Goal: Task Accomplishment & Management: Complete application form

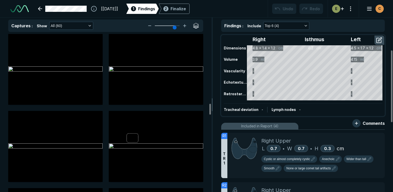
scroll to position [1010, 1393]
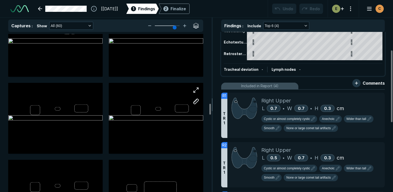
click at [165, 125] on div at bounding box center [156, 118] width 94 height 53
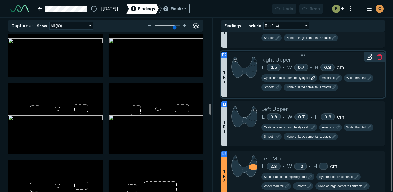
scroll to position [194, 0]
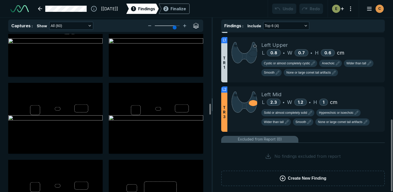
click at [292, 186] on div "Included in Report (4) R1 T R 1 Right Upper L 0.7 • W 0.7 • H 0.3 cm Cystic or …" at bounding box center [303, 61] width 164 height 266
click at [293, 178] on span "Create New Finding" at bounding box center [307, 178] width 38 height 6
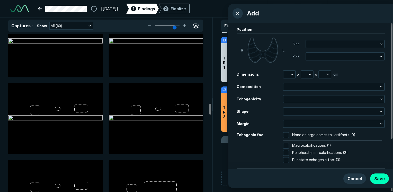
scroll to position [0, 0]
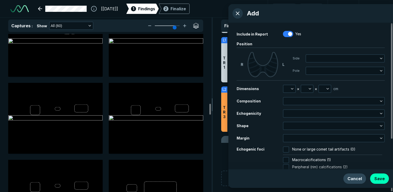
click at [356, 183] on button "Cancel" at bounding box center [354, 178] width 23 height 10
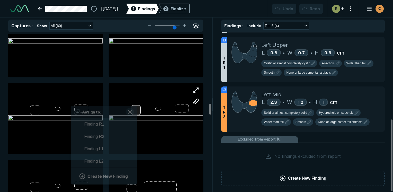
click at [136, 110] on div at bounding box center [136, 110] width 10 height 10
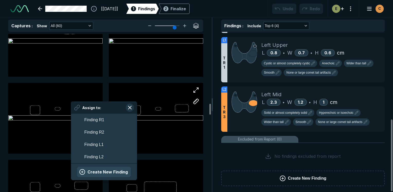
click at [111, 170] on button "Create New Finding" at bounding box center [104, 172] width 54 height 10
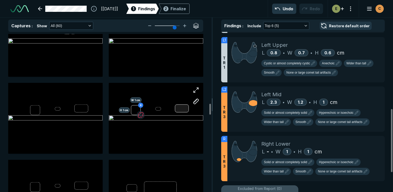
click at [187, 109] on div at bounding box center [182, 108] width 14 height 8
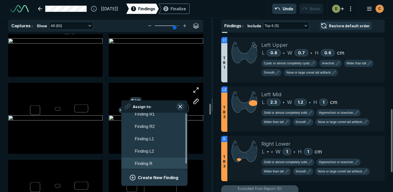
scroll to position [5, 0]
click at [156, 164] on button "Finding R" at bounding box center [154, 163] width 66 height 12
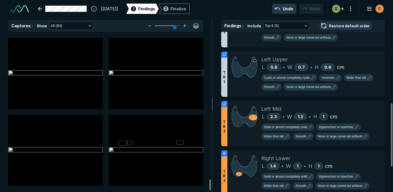
scroll to position [2153, 0]
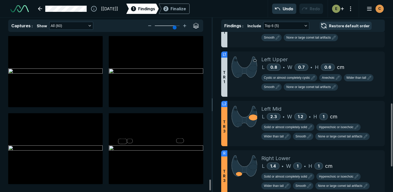
click at [196, 3] on div "[[DATE]] 1 Findings 2 Finalize Undo Redo E C" at bounding box center [196, 8] width 393 height 17
click at [186, 6] on div "Finalize" at bounding box center [177, 9] width 15 height 6
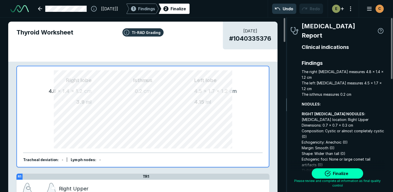
scroll to position [1416, 1077]
click at [341, 173] on button "Finalize" at bounding box center [337, 173] width 51 height 10
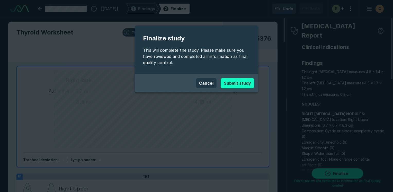
click at [240, 79] on button "Submit study" at bounding box center [237, 83] width 33 height 10
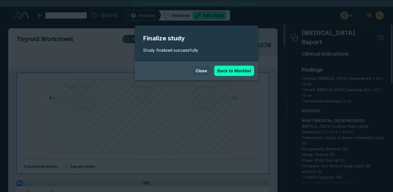
click at [203, 72] on button "Close" at bounding box center [201, 71] width 18 height 10
